Goal: Task Accomplishment & Management: Manage account settings

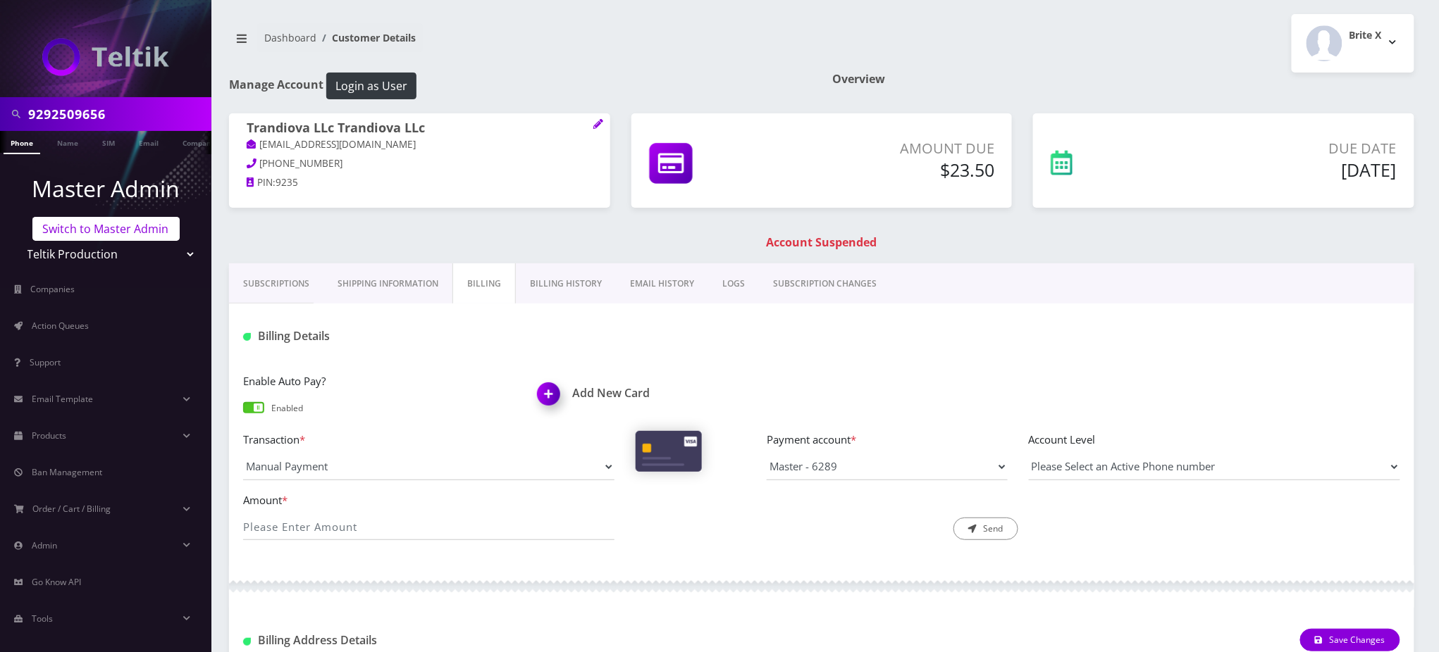
click at [116, 235] on link "Switch to Master Admin" at bounding box center [105, 229] width 147 height 24
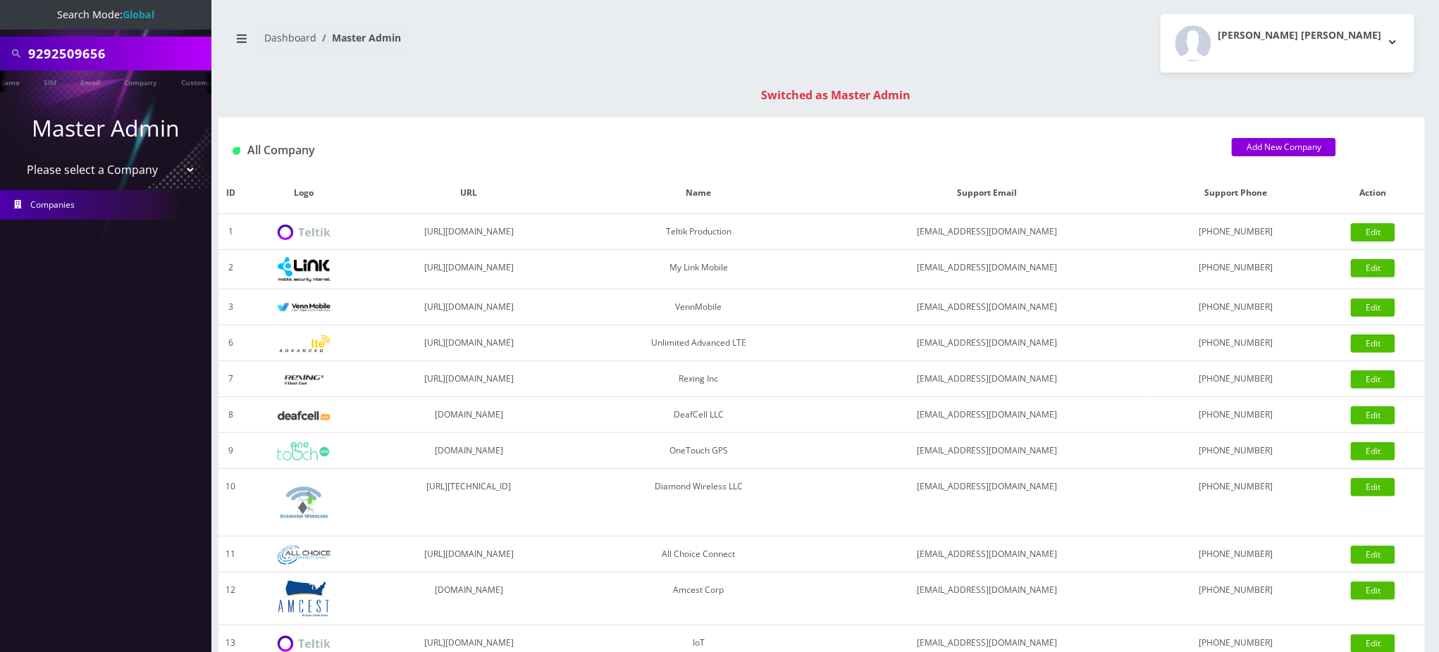
scroll to position [0, 61]
drag, startPoint x: 130, startPoint y: 42, endPoint x: 0, endPoint y: 7, distance: 134.2
click at [0, 7] on nav "Search Mode: Global 9292509656 Phone Name SIM Email Company Customer Master Adm…" at bounding box center [105, 326] width 211 height 652
paste input "[PHONE_NUMBER]"
click at [84, 53] on input "[PHONE_NUMBER]" at bounding box center [118, 53] width 180 height 27
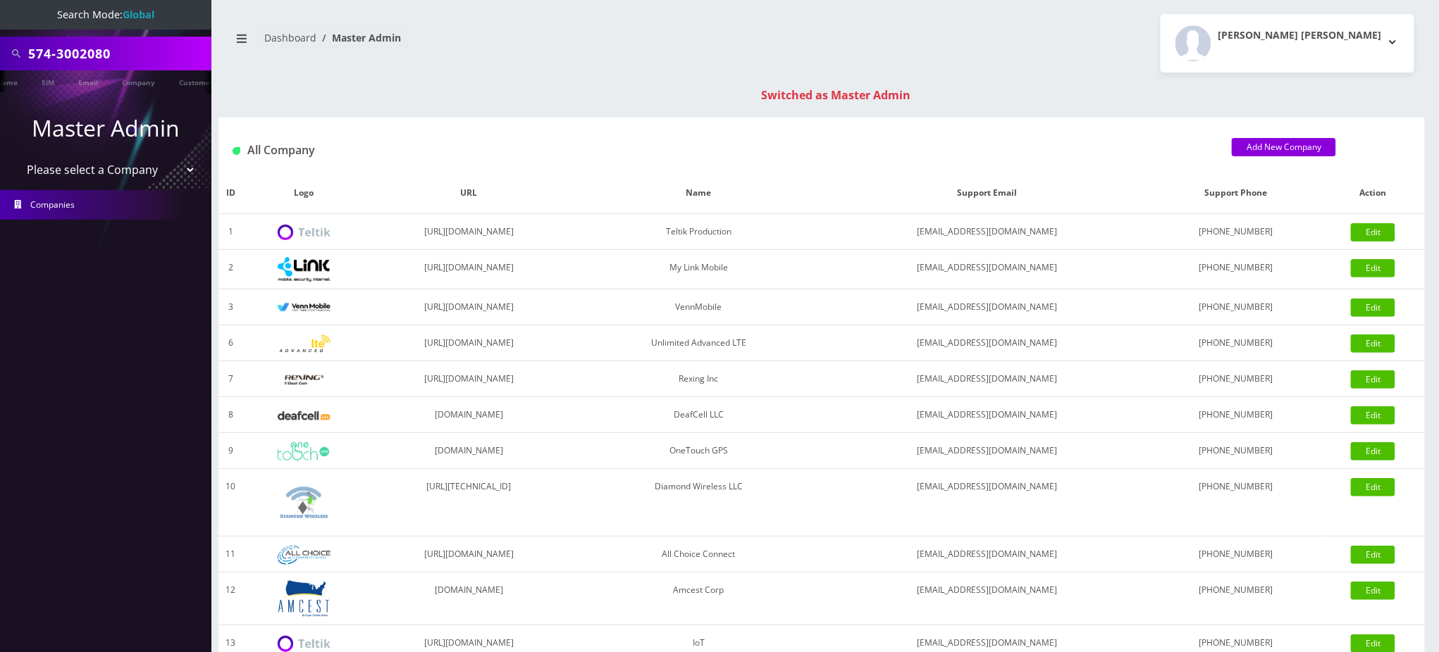
click at [55, 54] on input "574-3002080" at bounding box center [118, 53] width 180 height 27
type input "5743002080"
click at [13, 84] on li at bounding box center [7, 85] width 14 height 35
click at [14, 84] on div "Phone Name SIM Email Company Customer" at bounding box center [105, 81] width 211 height 23
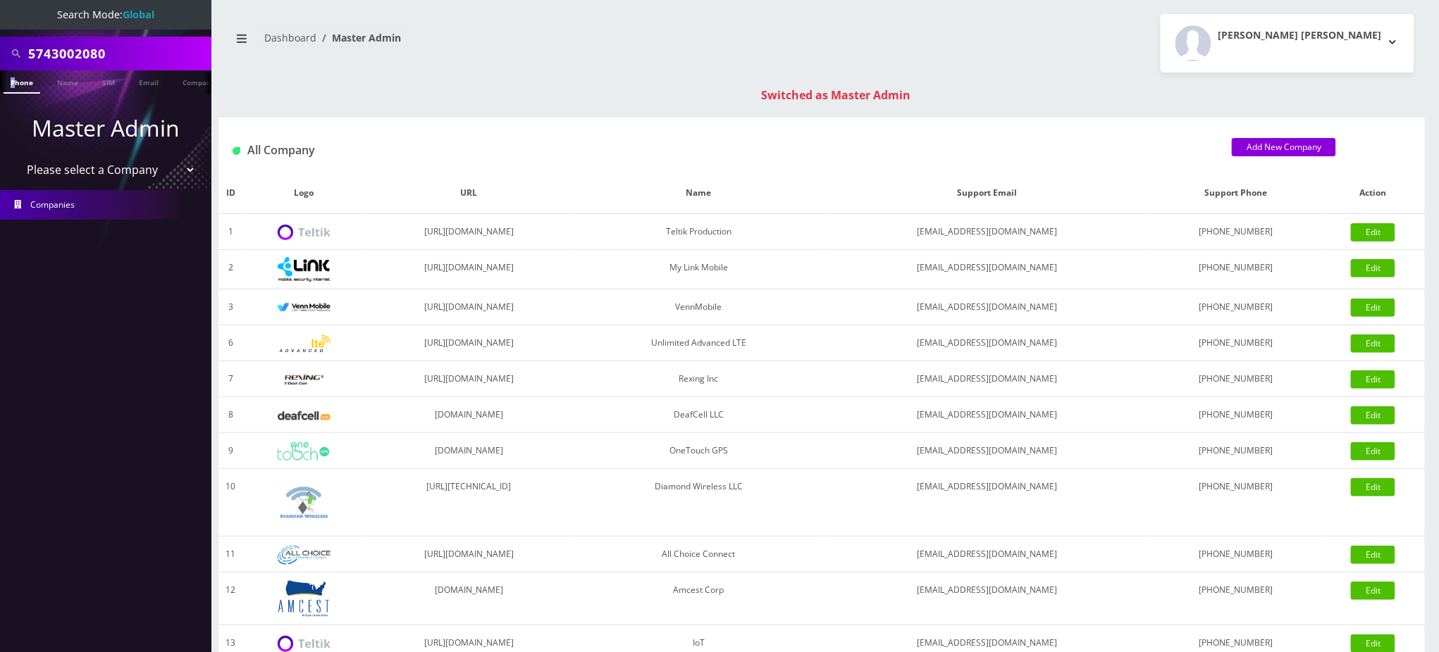
click at [18, 83] on link "Phone" at bounding box center [22, 81] width 37 height 23
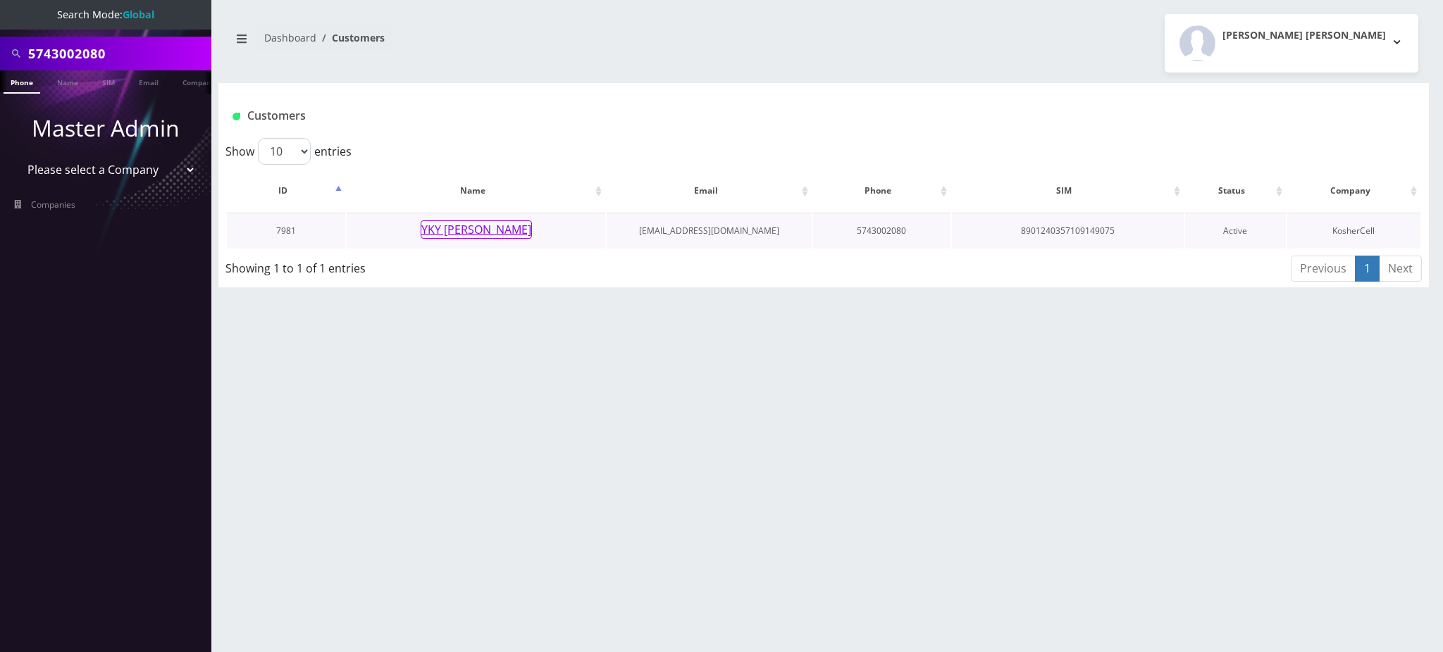
click at [455, 232] on button "YKY Chaim Yachnes" at bounding box center [476, 230] width 111 height 18
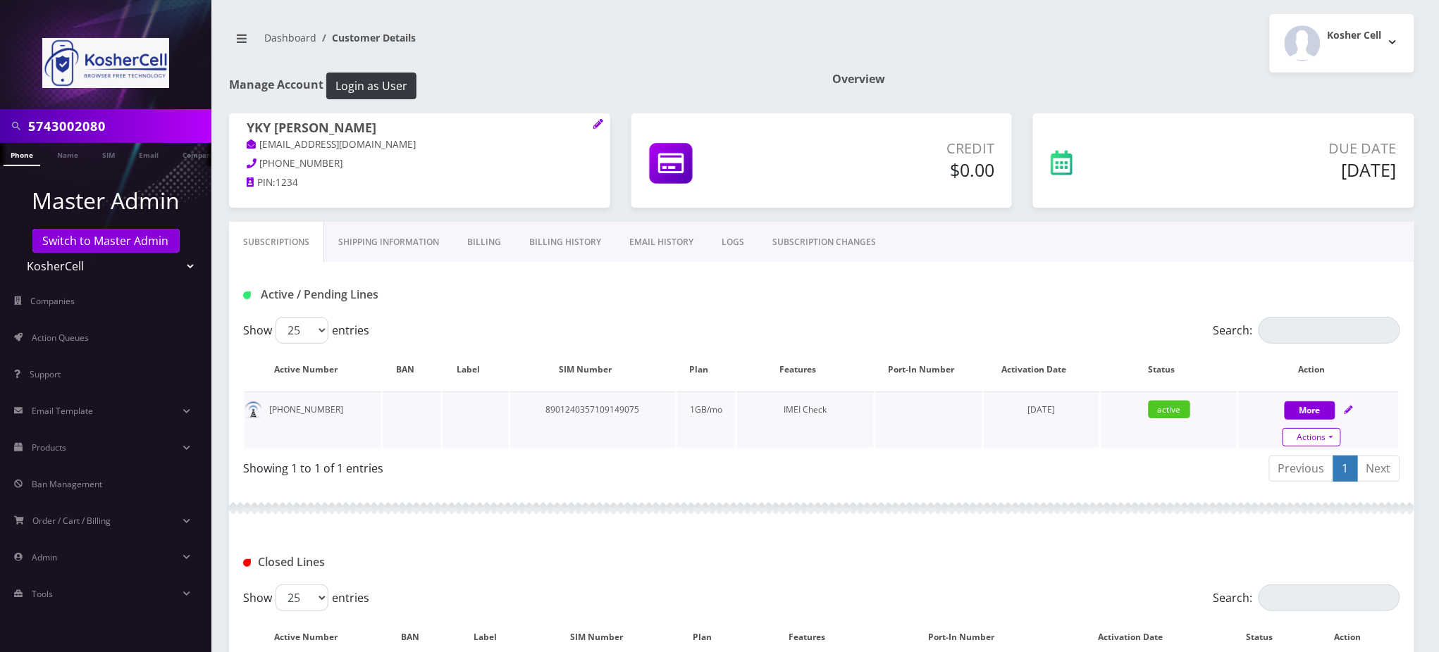
click at [1316, 440] on link "Actions" at bounding box center [1311, 437] width 58 height 18
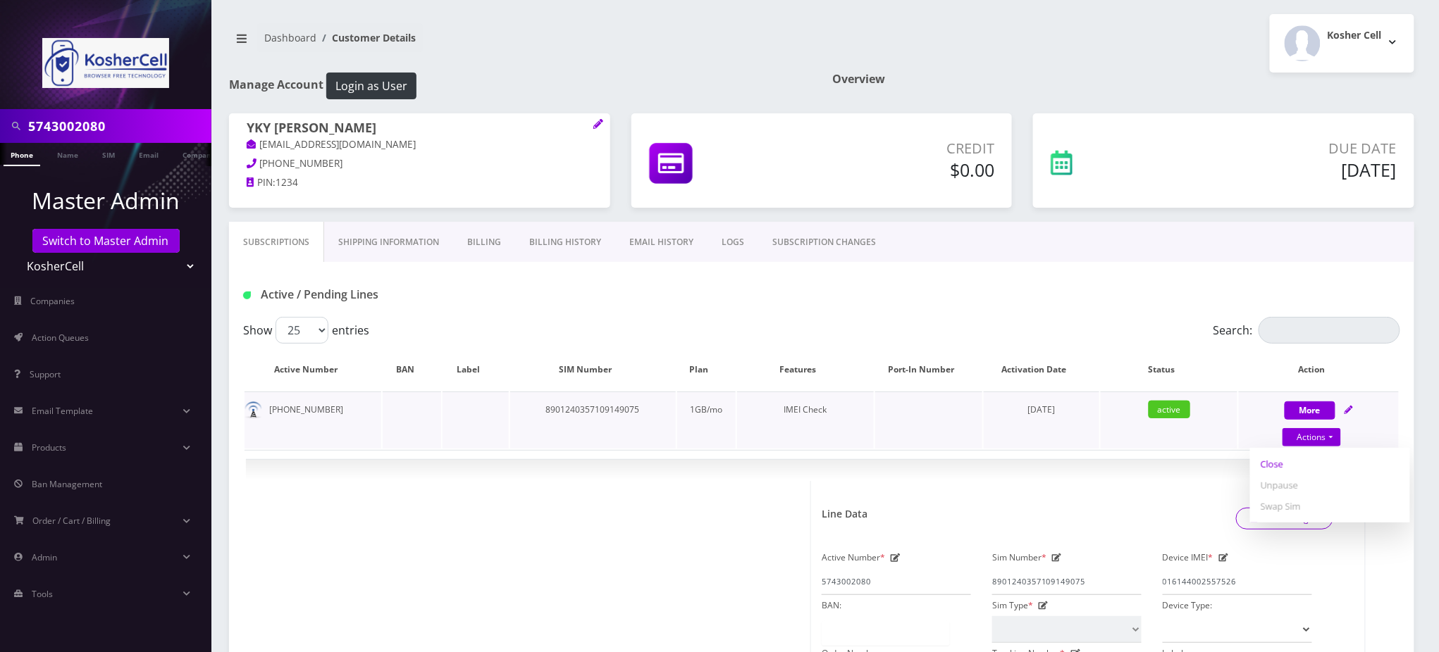
click at [1277, 464] on link "Close" at bounding box center [1330, 464] width 160 height 21
type input "09/19/2025"
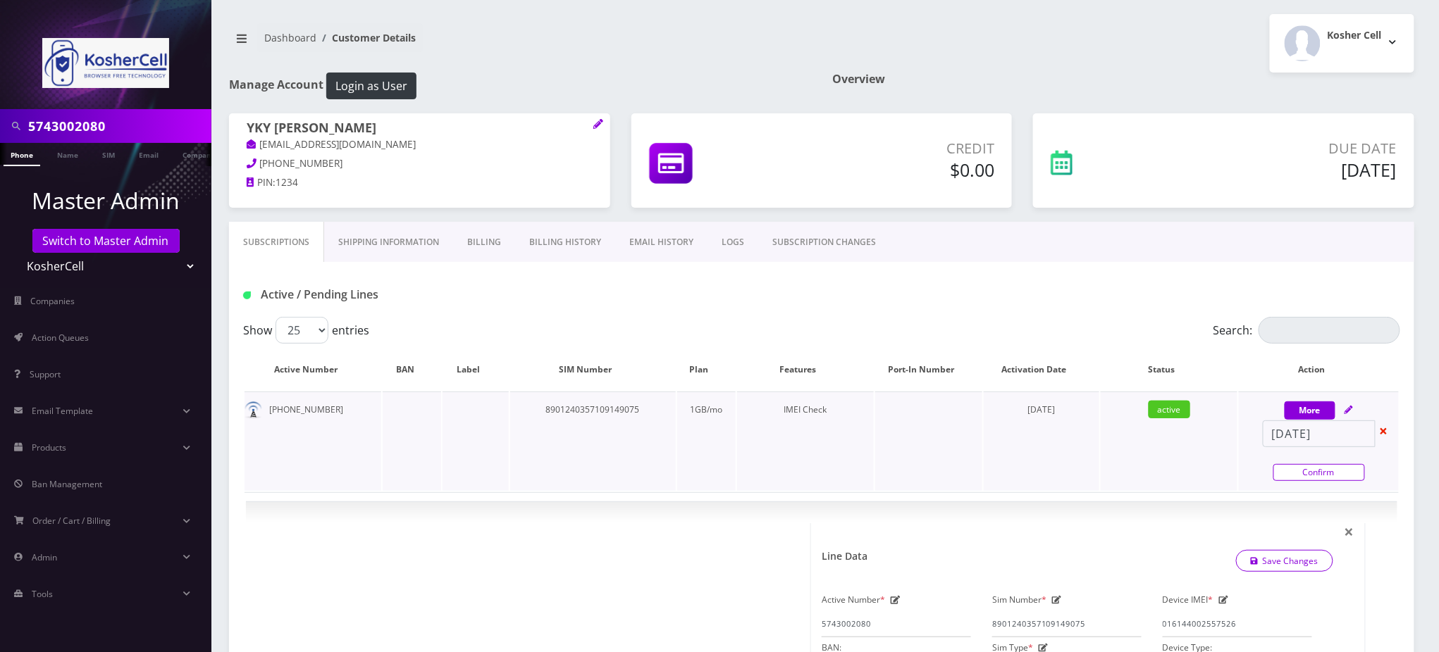
click at [1315, 472] on link "Confirm" at bounding box center [1319, 472] width 92 height 17
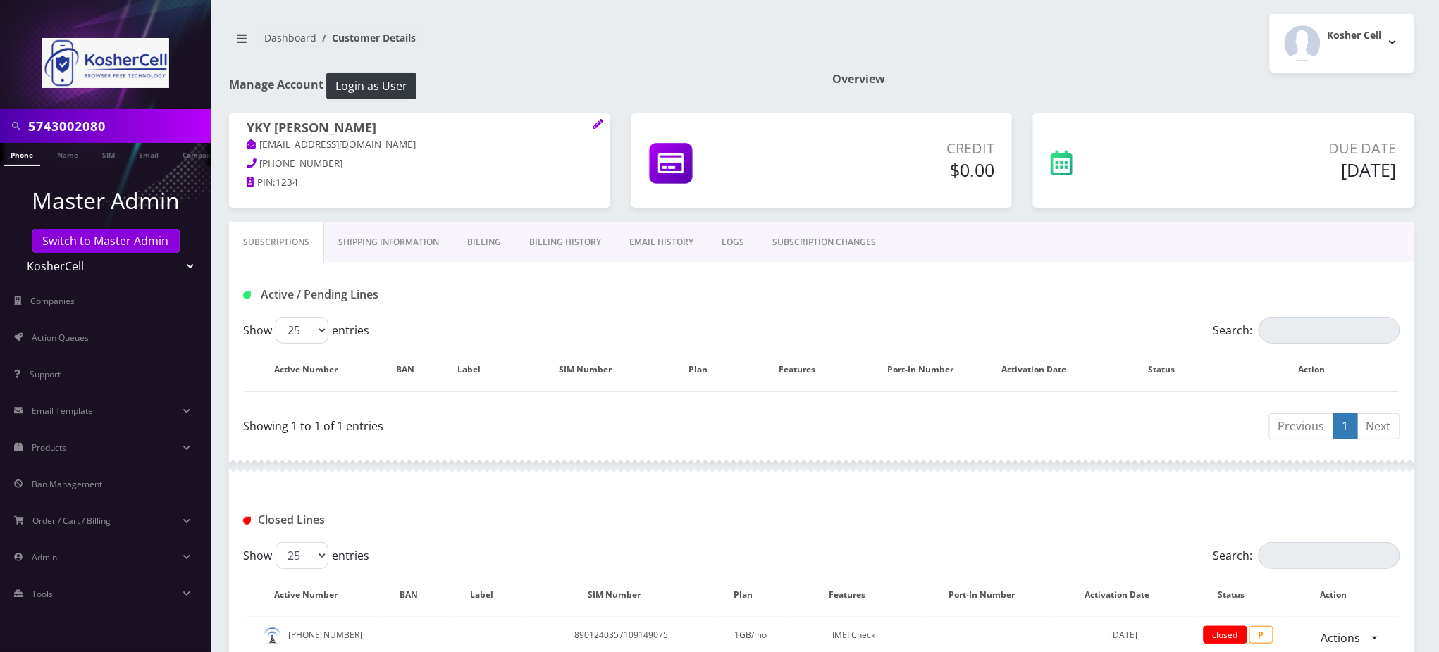
click at [462, 243] on link "Billing" at bounding box center [484, 242] width 62 height 41
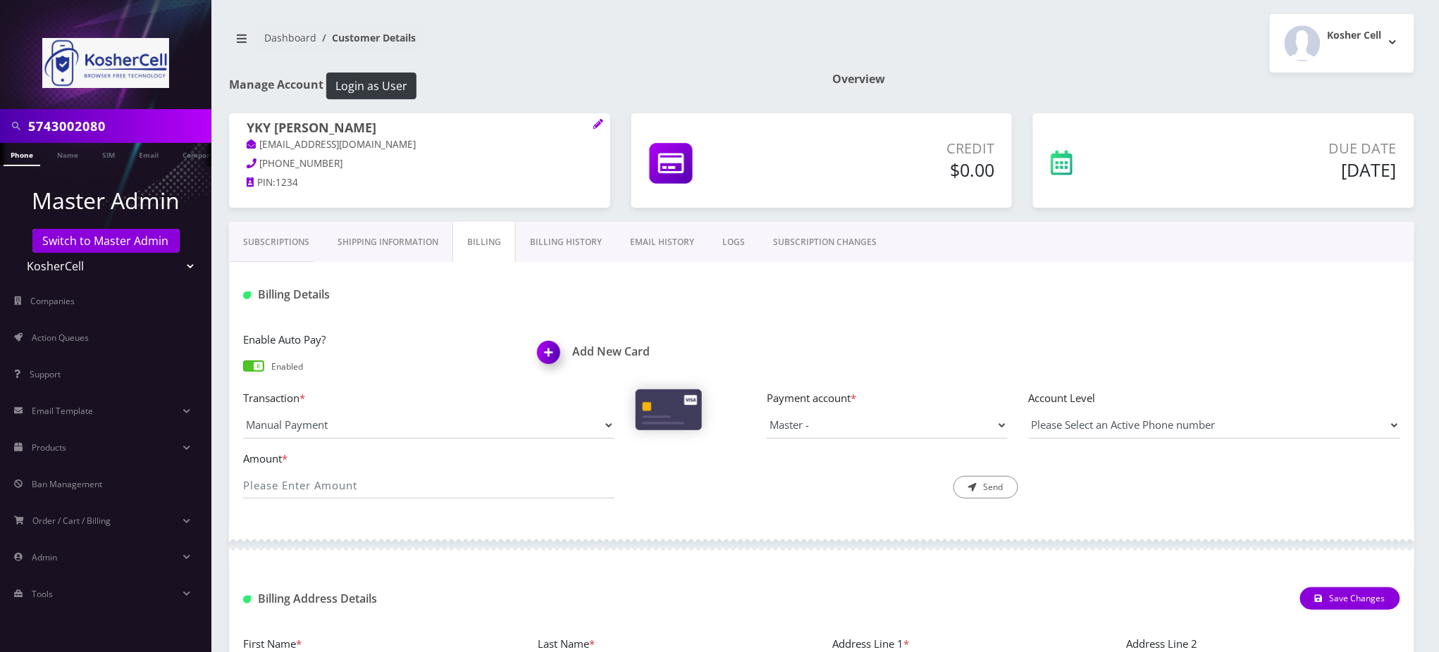
click at [249, 364] on span at bounding box center [253, 366] width 21 height 11
click at [243, 373] on input "checkbox" at bounding box center [243, 373] width 0 height 0
click at [582, 45] on nav "Dashboard Customer Details" at bounding box center [520, 43] width 582 height 40
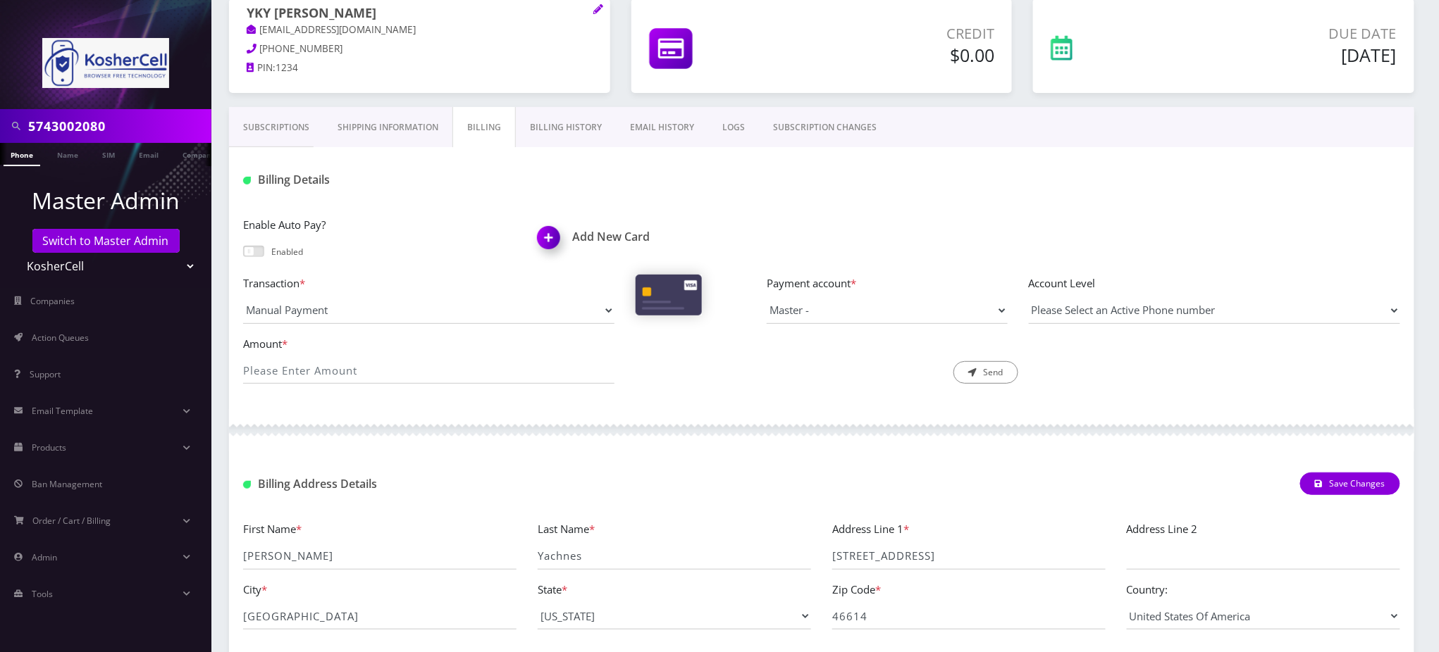
scroll to position [199, 0]
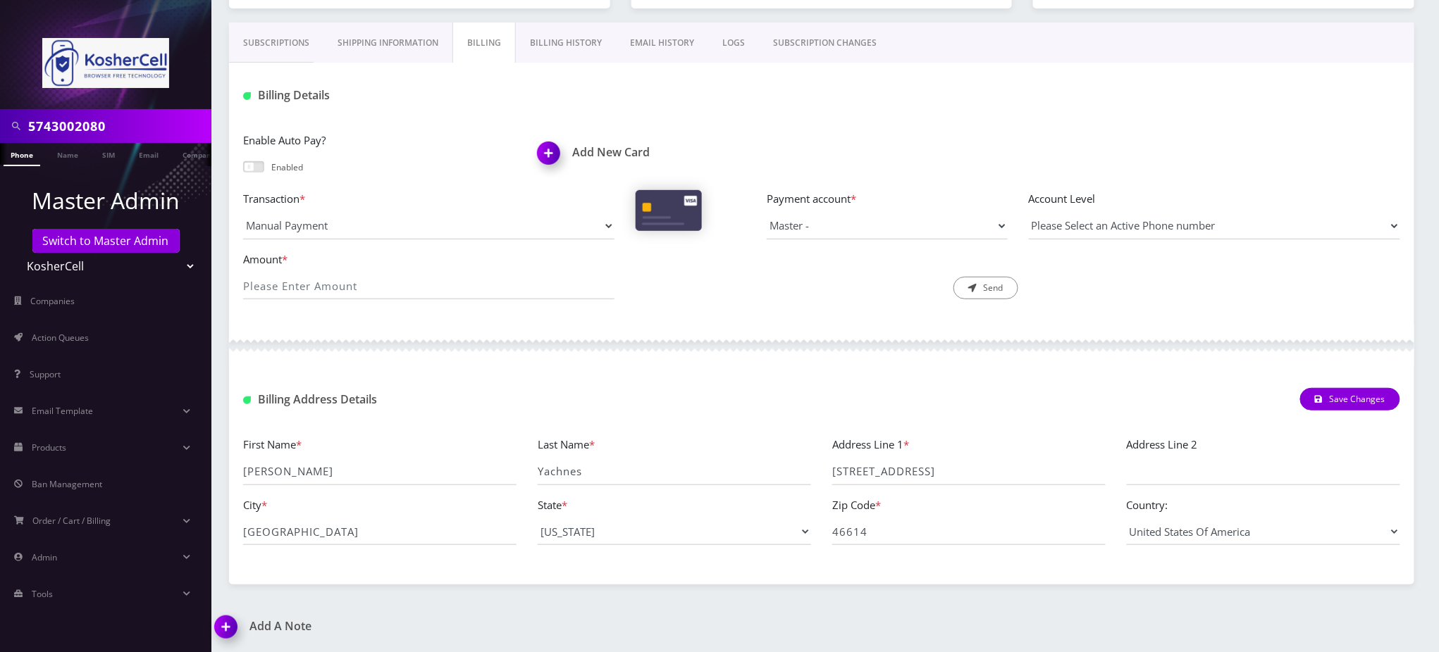
click at [223, 632] on img at bounding box center [229, 633] width 42 height 42
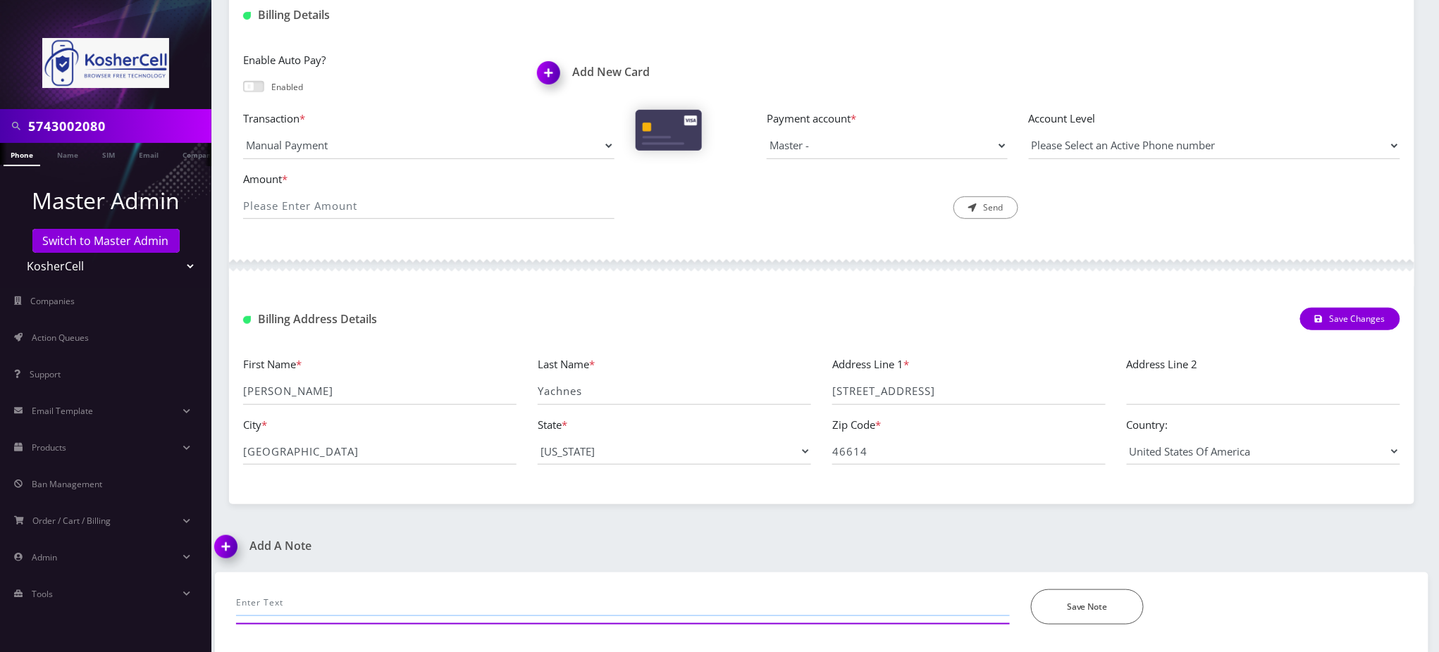
click at [258, 606] on input "text" at bounding box center [623, 603] width 774 height 27
type input "slack request to cancel"
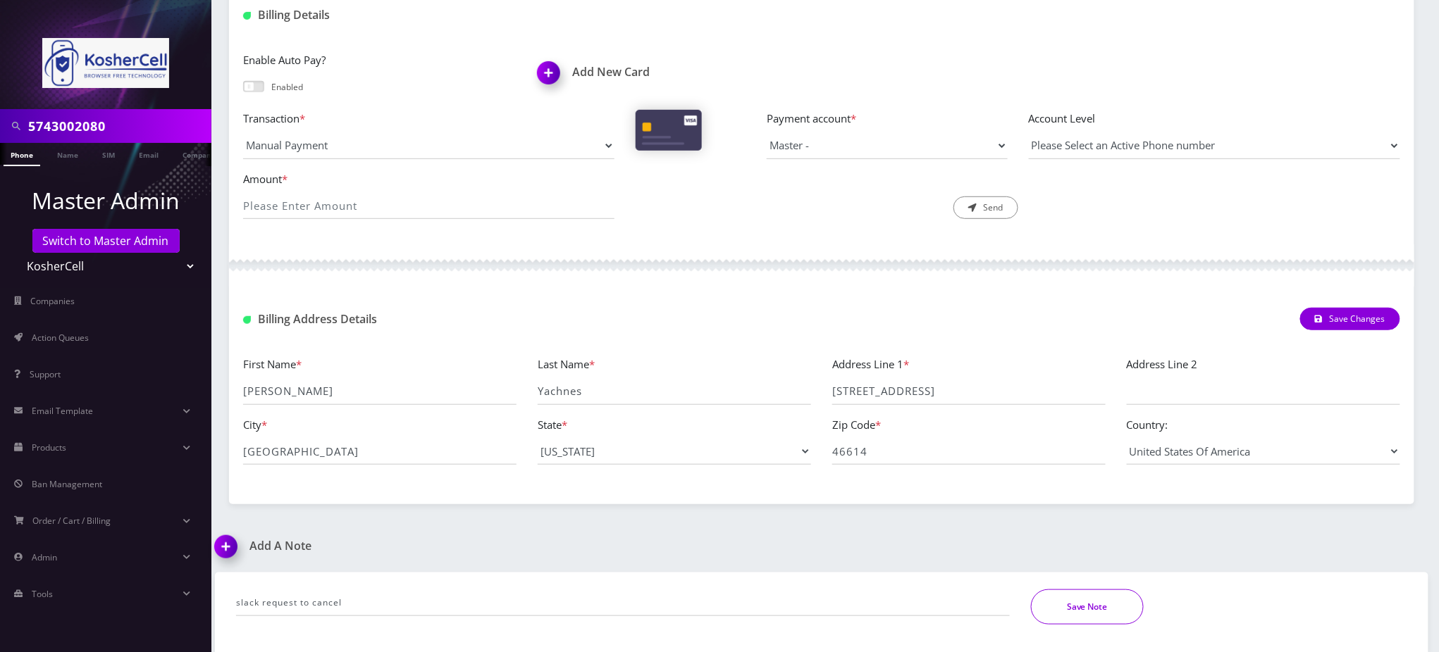
click at [1088, 616] on button "Save Note" at bounding box center [1087, 607] width 113 height 35
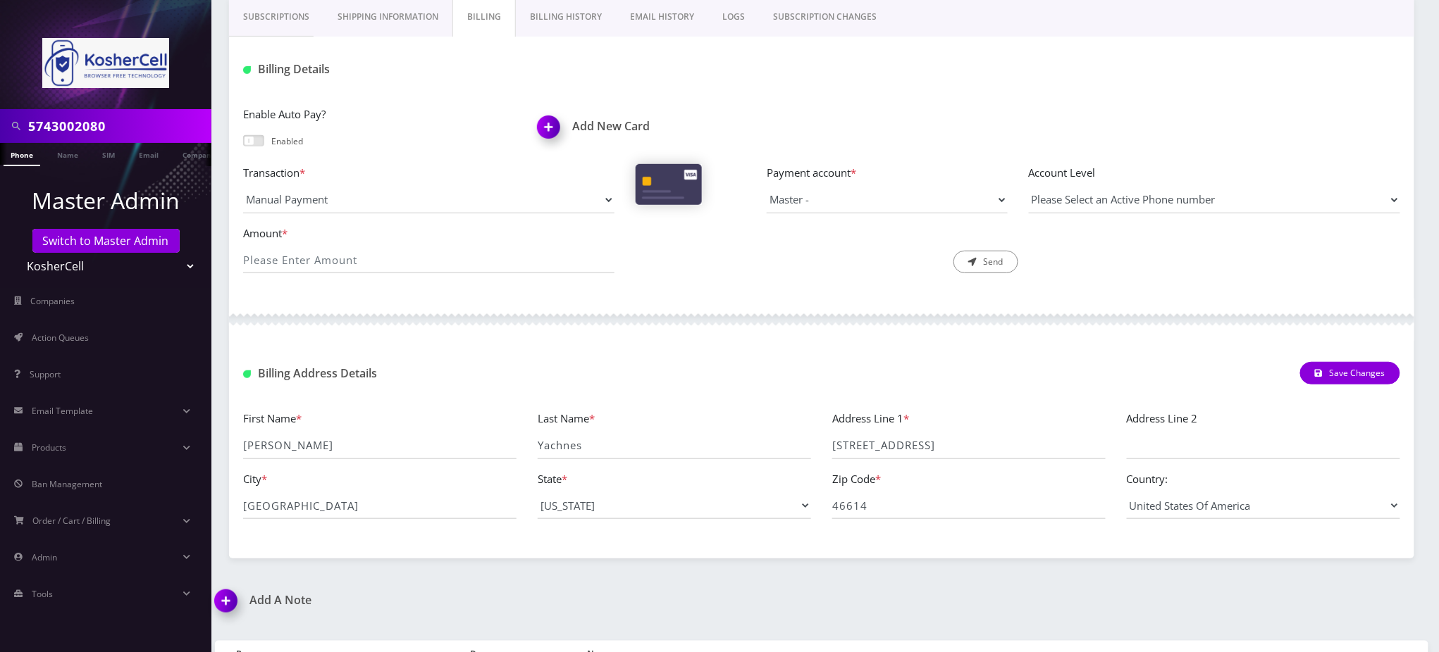
scroll to position [0, 0]
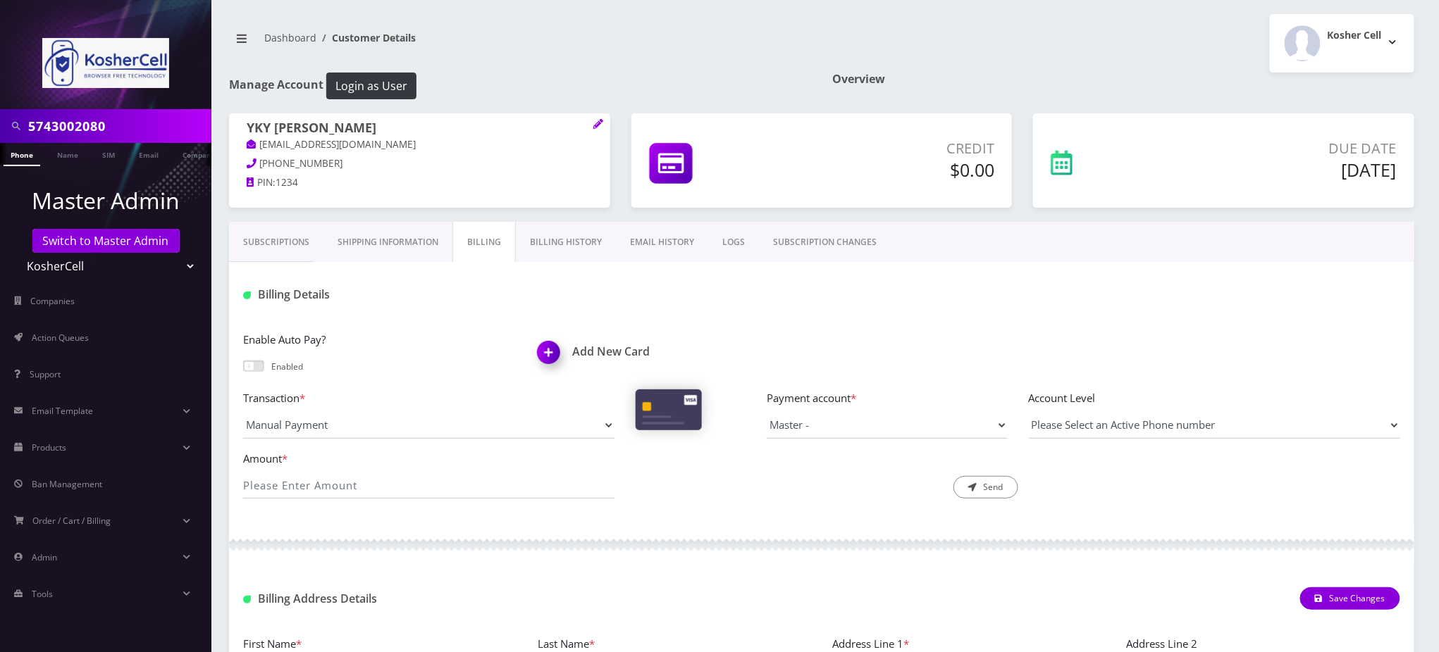
click at [287, 244] on link "Subscriptions" at bounding box center [276, 242] width 94 height 41
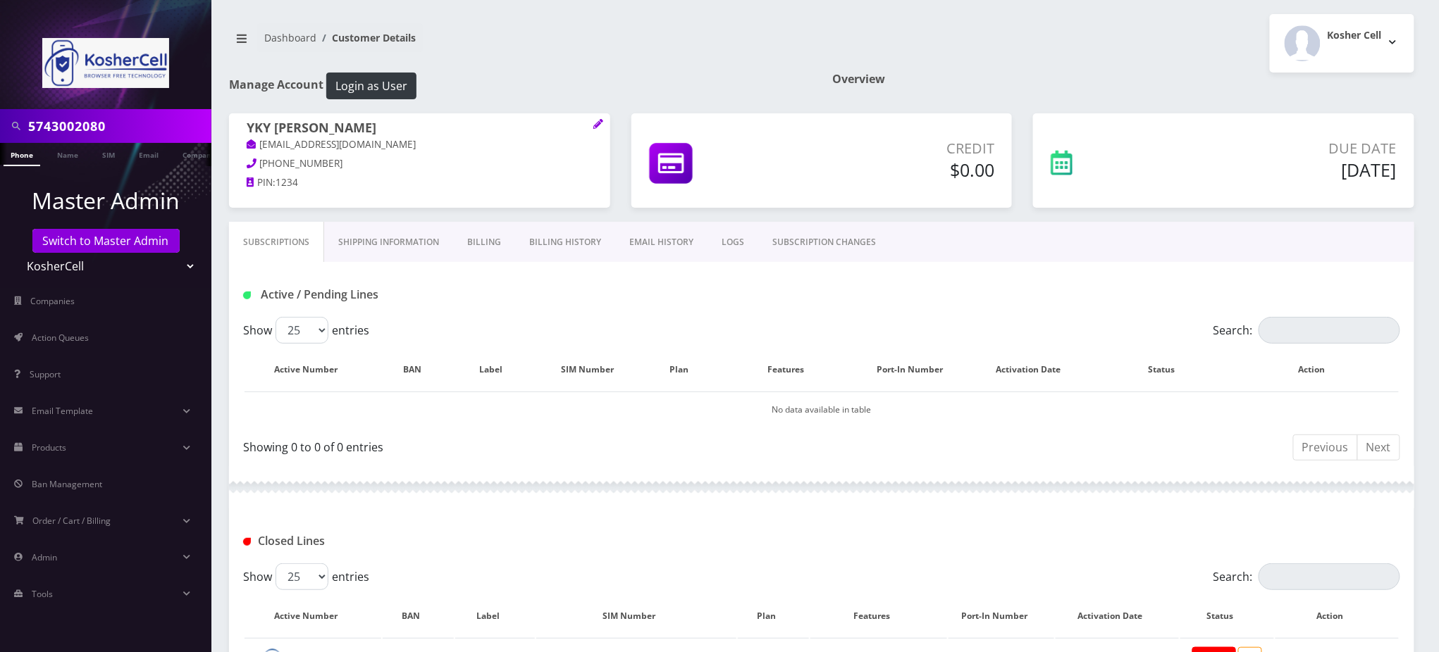
click at [479, 243] on link "Billing" at bounding box center [484, 242] width 62 height 41
